Goal: Task Accomplishment & Management: Use online tool/utility

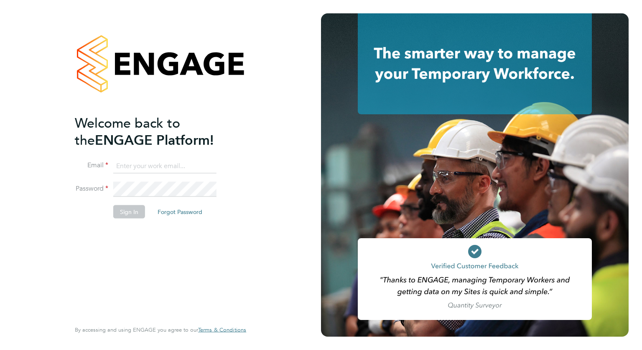
type input "mark.domigan1@g4s.com"
click at [125, 214] on button "Sign In" at bounding box center [129, 211] width 32 height 13
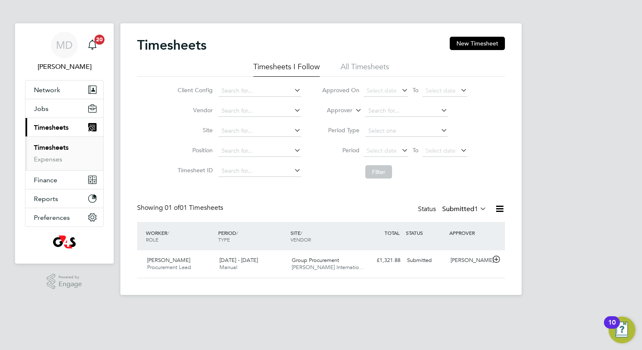
scroll to position [21, 73]
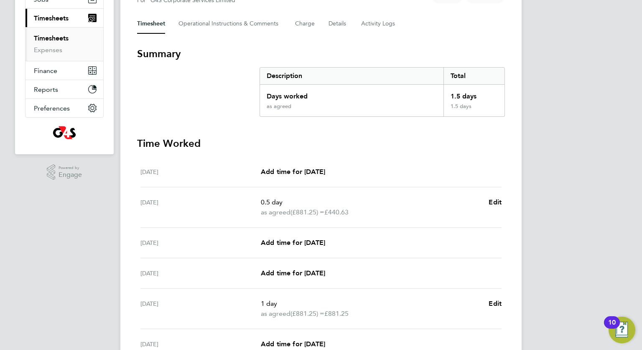
scroll to position [221, 0]
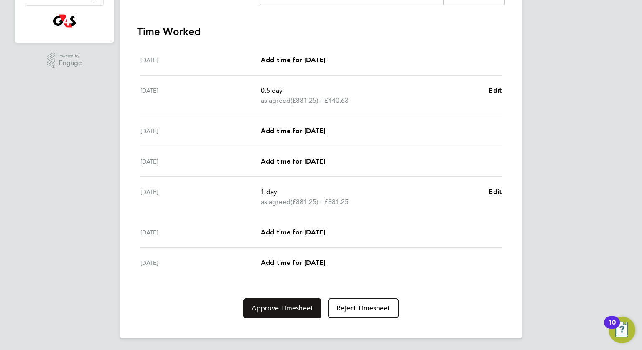
click at [286, 305] on span "Approve Timesheet" at bounding box center [281, 309] width 61 height 8
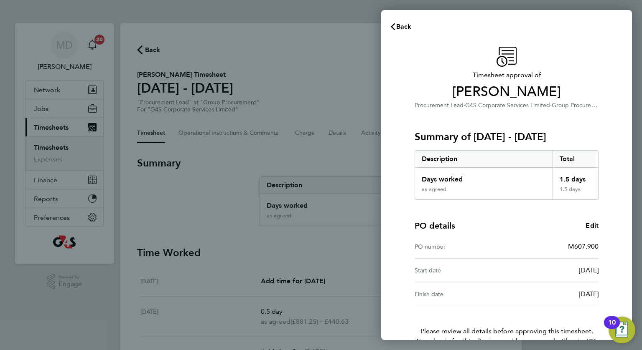
scroll to position [49, 0]
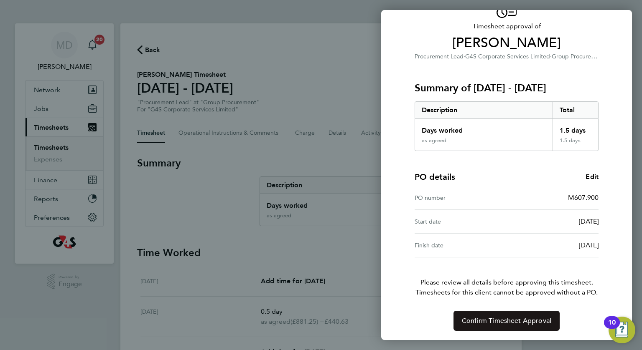
click at [540, 320] on span "Confirm Timesheet Approval" at bounding box center [506, 321] width 89 height 8
